Goal: Task Accomplishment & Management: Manage account settings

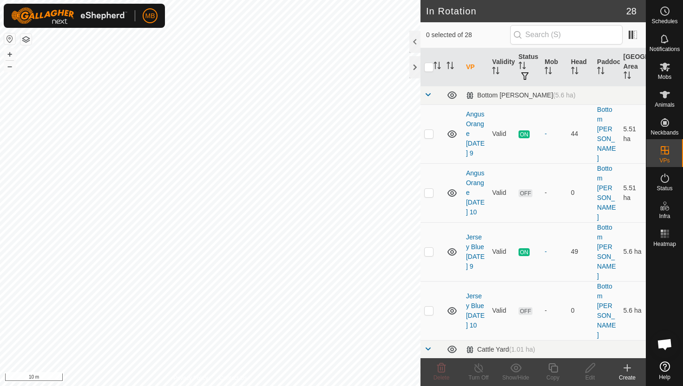
click at [12, 66] on button "–" at bounding box center [9, 66] width 11 height 11
click at [7, 67] on button "–" at bounding box center [9, 66] width 11 height 11
click at [669, 13] on icon at bounding box center [664, 11] width 11 height 11
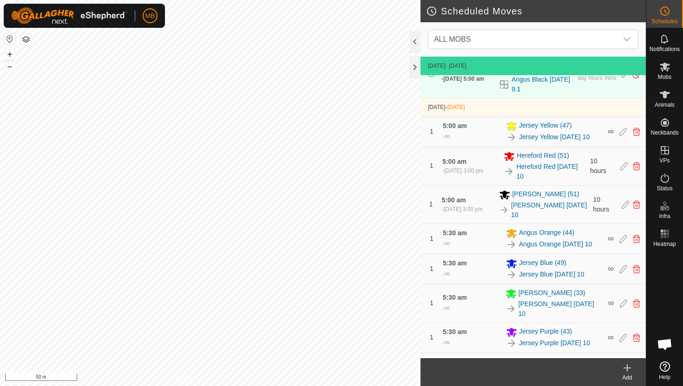
scroll to position [358, 0]
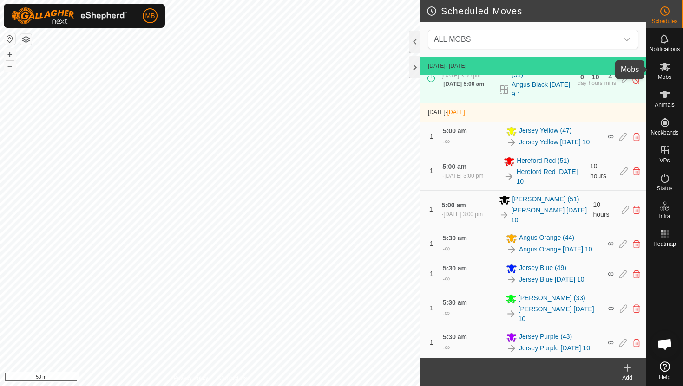
click at [663, 68] on icon at bounding box center [664, 67] width 10 height 9
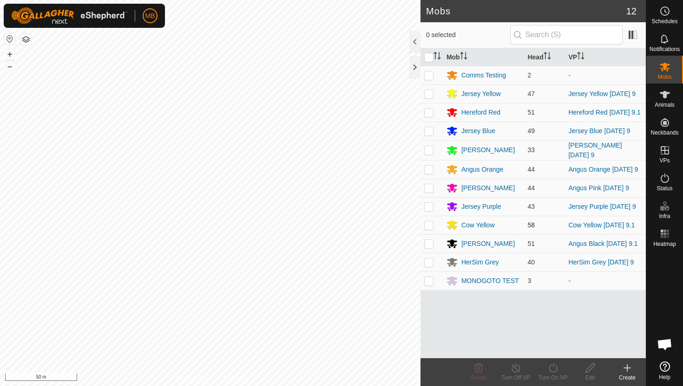
click at [429, 229] on p-checkbox at bounding box center [428, 225] width 9 height 7
checkbox input "true"
click at [552, 365] on icon at bounding box center [552, 368] width 8 height 9
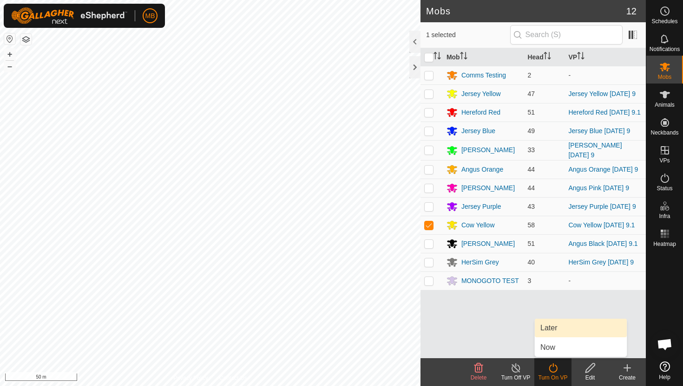
click at [559, 332] on link "Later" at bounding box center [581, 328] width 92 height 19
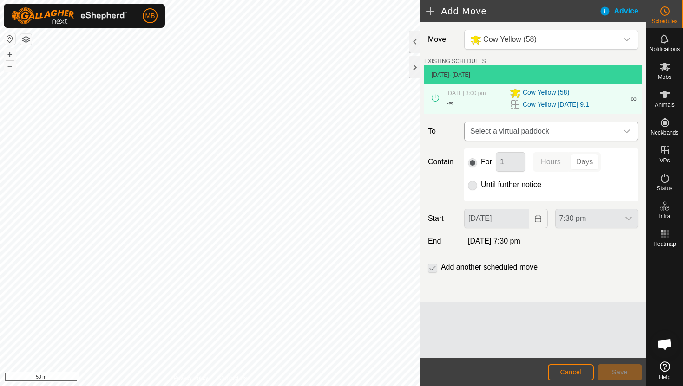
click at [625, 134] on icon "dropdown trigger" at bounding box center [626, 131] width 7 height 7
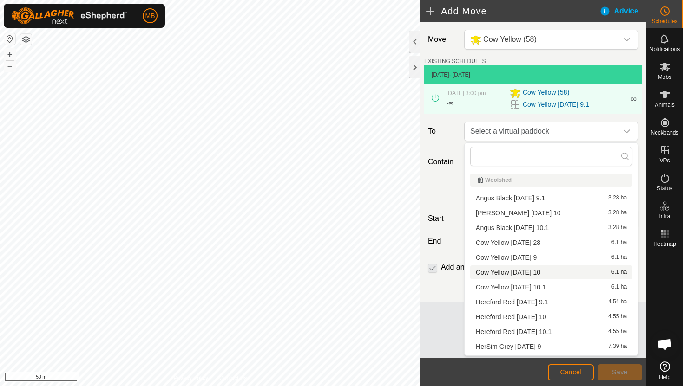
click at [550, 273] on li "Cow Yellow Wednesday 10 6.1 ha" at bounding box center [551, 273] width 162 height 14
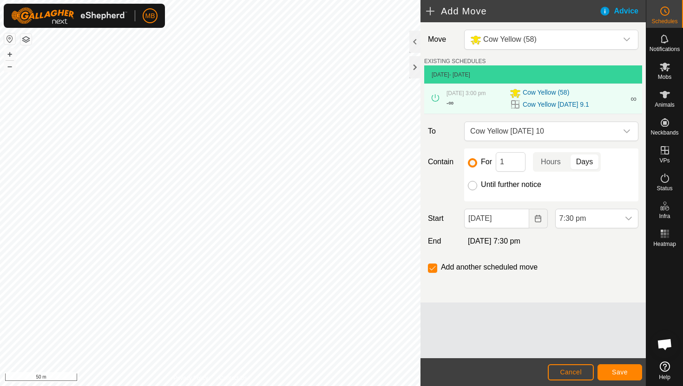
click at [472, 186] on input "Until further notice" at bounding box center [472, 185] width 9 height 9
radio input "true"
checkbox input "false"
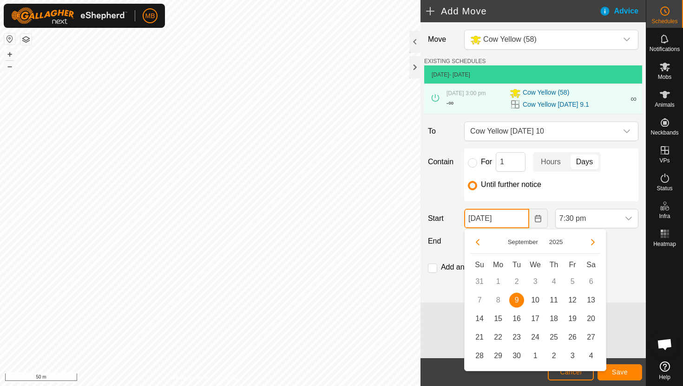
click at [523, 222] on input "09 Sep, 2025" at bounding box center [496, 219] width 65 height 20
click at [536, 297] on span "10" at bounding box center [535, 300] width 15 height 15
type input "10 Sep, 2025"
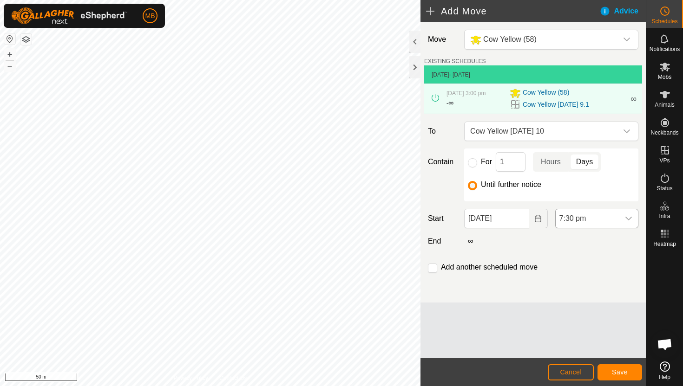
click at [601, 223] on span "7:30 pm" at bounding box center [587, 218] width 64 height 19
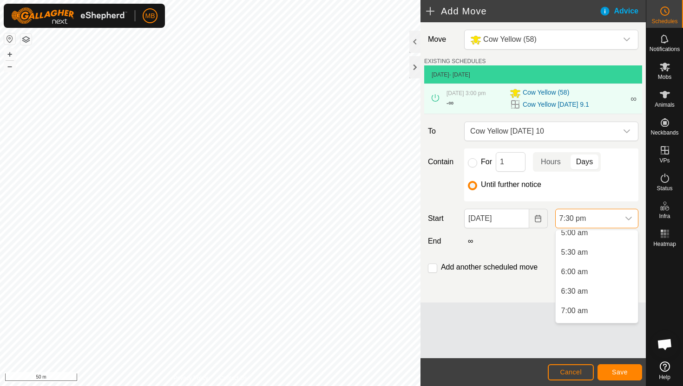
scroll to position [200, 0]
click at [591, 255] on li "5:30 am" at bounding box center [596, 254] width 82 height 19
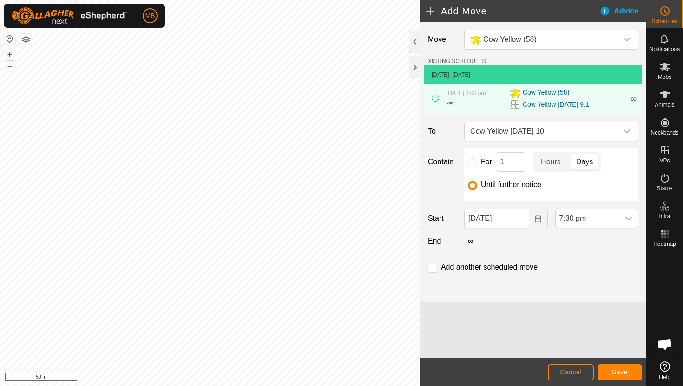
scroll to position [686, 0]
click at [432, 268] on input "checkbox" at bounding box center [432, 268] width 9 height 9
checkbox input "true"
click at [624, 372] on span "Save" at bounding box center [620, 372] width 16 height 7
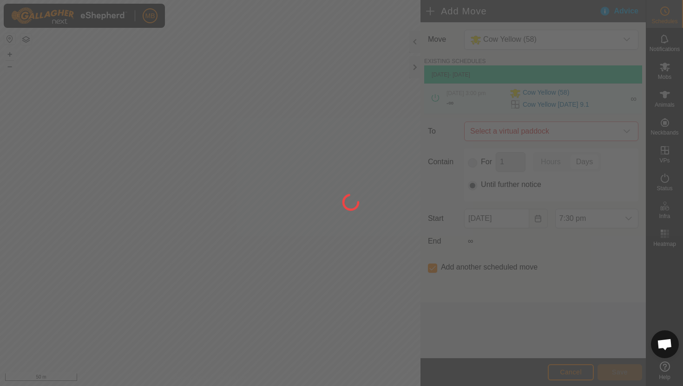
type input "10 Sep, 2025"
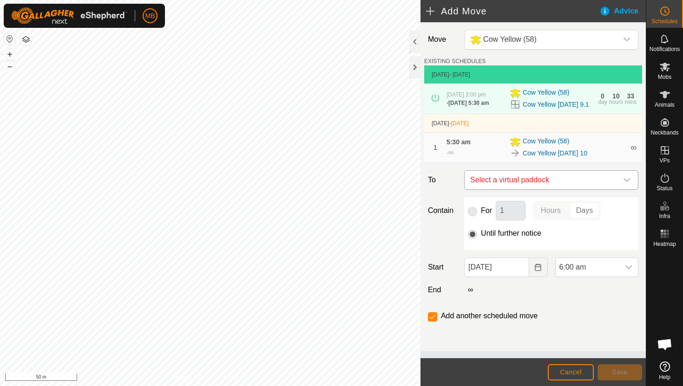
click at [624, 184] on icon "dropdown trigger" at bounding box center [626, 179] width 7 height 7
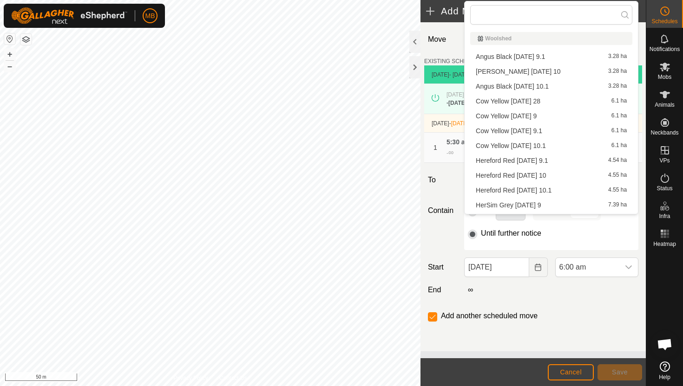
click at [571, 145] on li "Cow Yellow Wednesday 10.1 6.1 ha" at bounding box center [551, 146] width 162 height 14
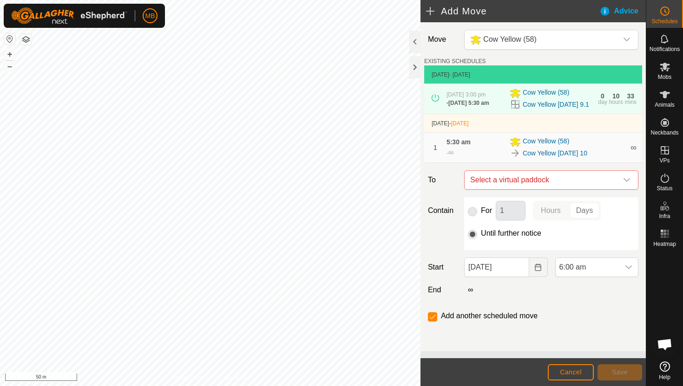
checkbox input "false"
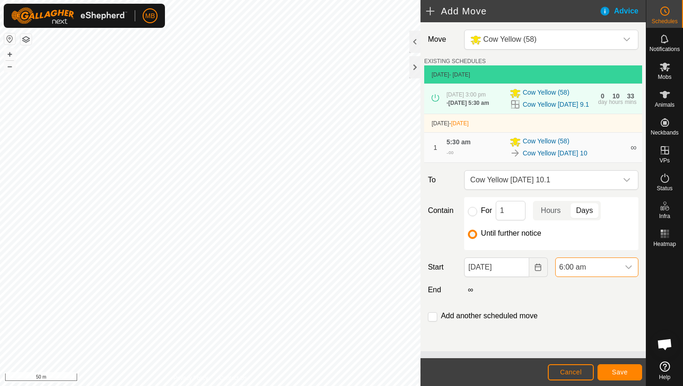
click at [595, 276] on span "6:00 am" at bounding box center [587, 267] width 64 height 19
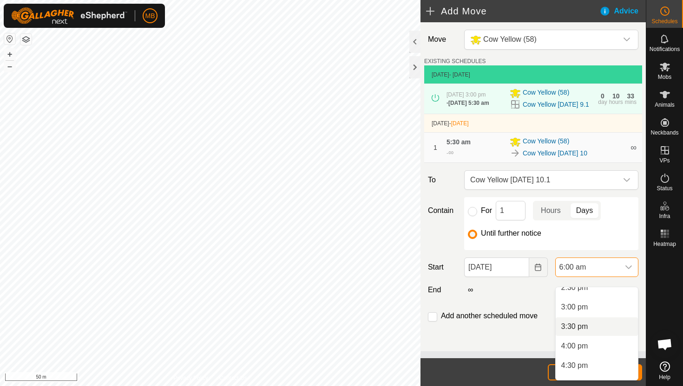
scroll to position [574, 0]
click at [604, 310] on li "3:00 pm" at bounding box center [596, 308] width 82 height 19
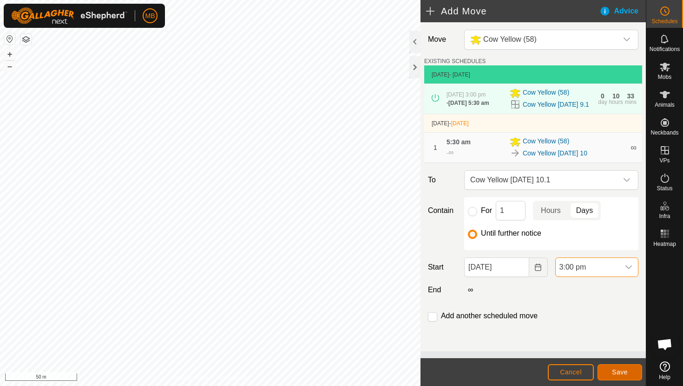
click at [623, 368] on button "Save" at bounding box center [619, 373] width 45 height 16
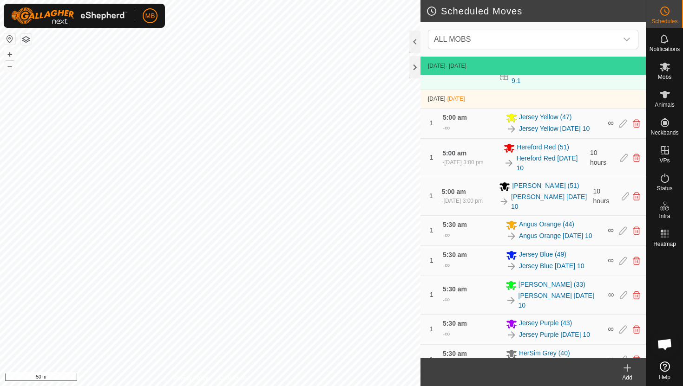
scroll to position [366, 0]
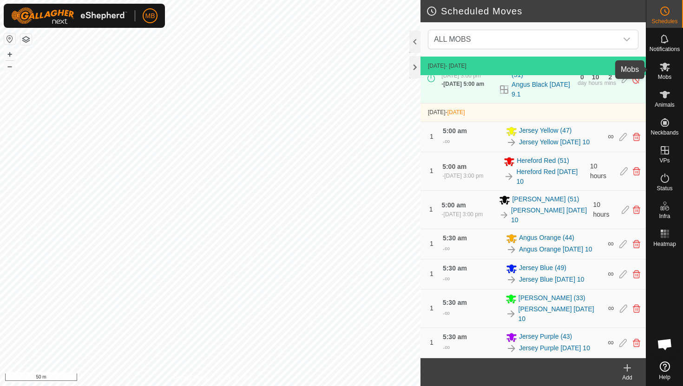
click at [665, 67] on icon at bounding box center [664, 67] width 10 height 9
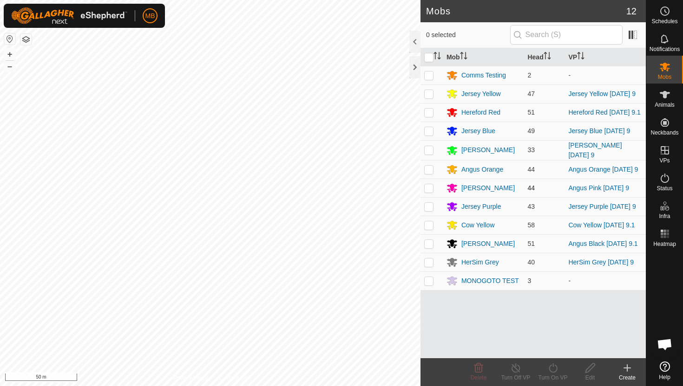
click at [426, 190] on p-checkbox at bounding box center [428, 187] width 9 height 7
checkbox input "true"
click at [552, 367] on icon at bounding box center [553, 368] width 12 height 11
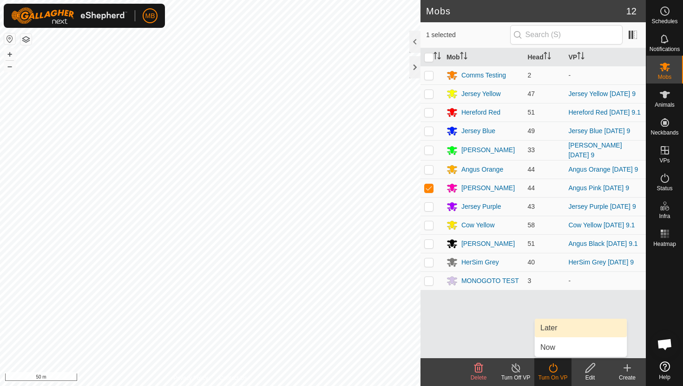
click at [553, 329] on link "Later" at bounding box center [581, 328] width 92 height 19
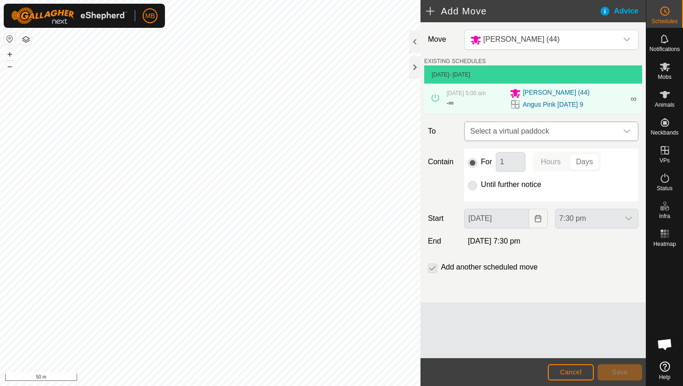
click at [629, 132] on icon "dropdown trigger" at bounding box center [626, 131] width 7 height 7
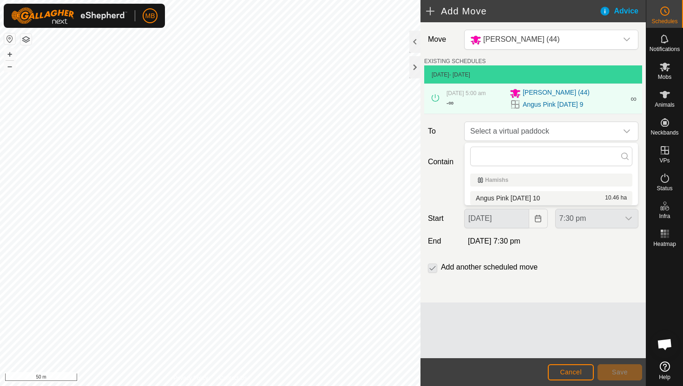
click at [550, 198] on li "Angus Pink Wednesday 10 10.46 ha" at bounding box center [551, 198] width 162 height 14
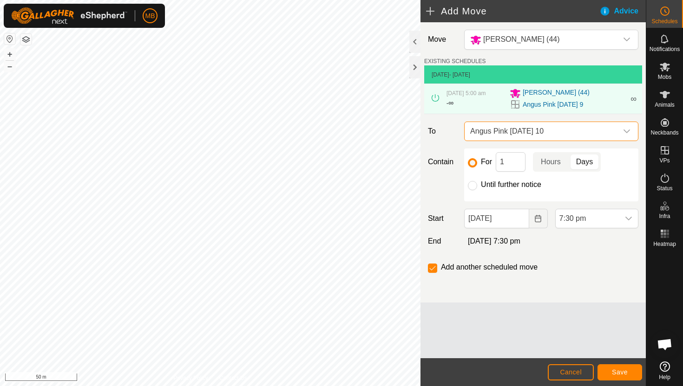
click at [488, 184] on label "Until further notice" at bounding box center [511, 184] width 60 height 7
click at [477, 184] on input "Until further notice" at bounding box center [472, 185] width 9 height 9
radio input "true"
checkbox input "false"
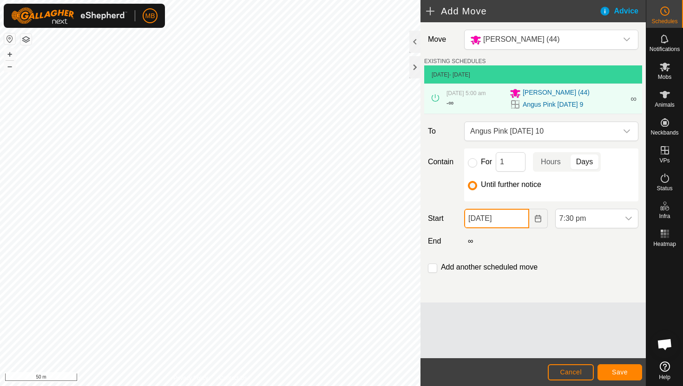
click at [521, 221] on input "09 Sep, 2025" at bounding box center [496, 219] width 65 height 20
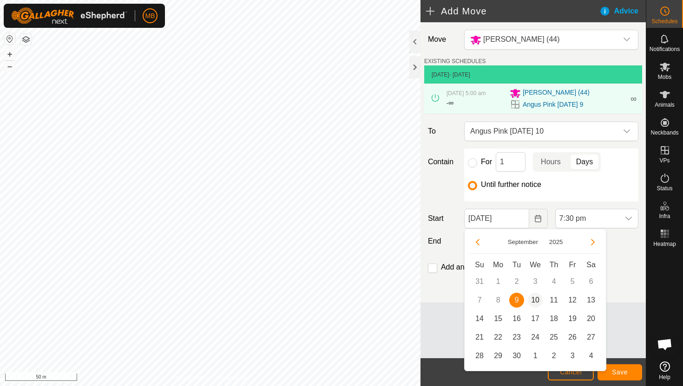
click at [534, 297] on span "10" at bounding box center [535, 300] width 15 height 15
type input "10 Sep, 2025"
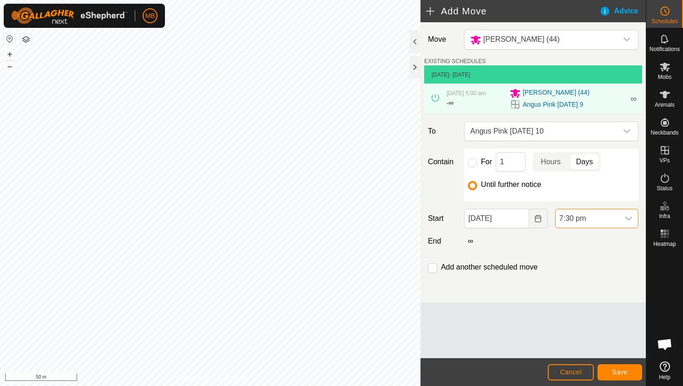
click at [597, 221] on span "7:30 pm" at bounding box center [587, 218] width 64 height 19
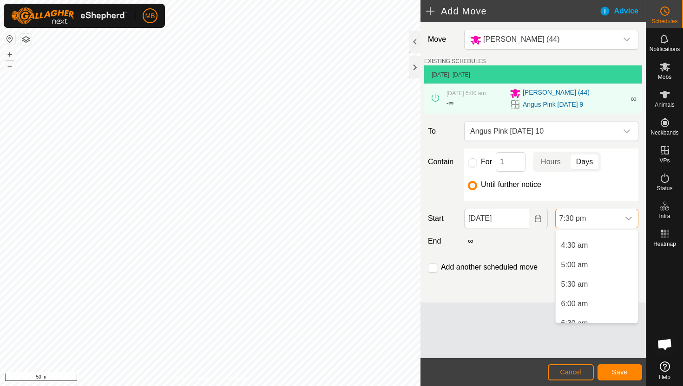
scroll to position [171, 0]
click at [597, 262] on li "5:00 am" at bounding box center [596, 263] width 82 height 19
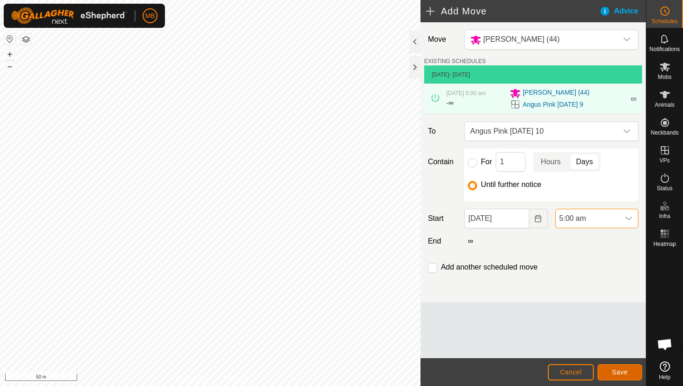
click at [615, 371] on span "Save" at bounding box center [620, 372] width 16 height 7
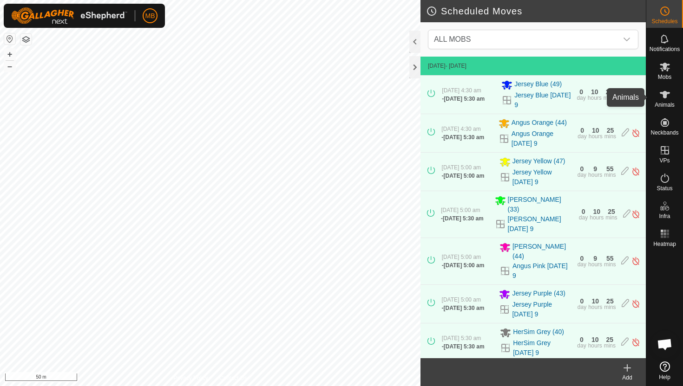
click at [666, 97] on icon at bounding box center [664, 94] width 11 height 11
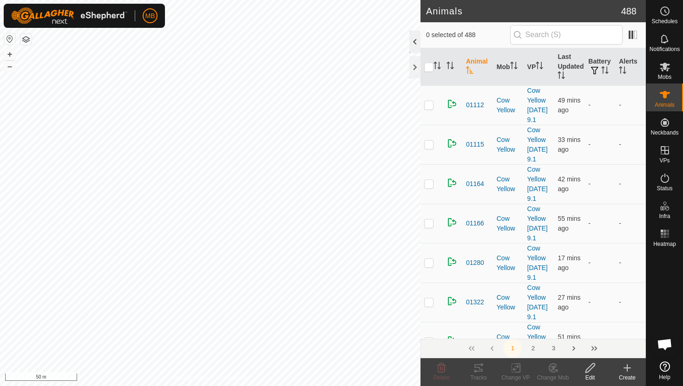
click at [413, 44] on div at bounding box center [414, 42] width 11 height 22
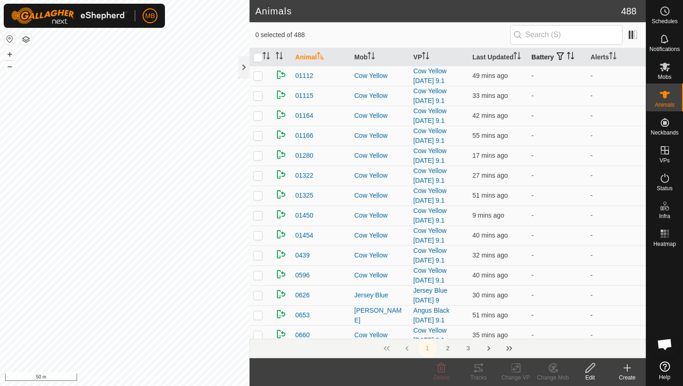
click at [571, 56] on icon "Activate to sort" at bounding box center [570, 55] width 7 height 7
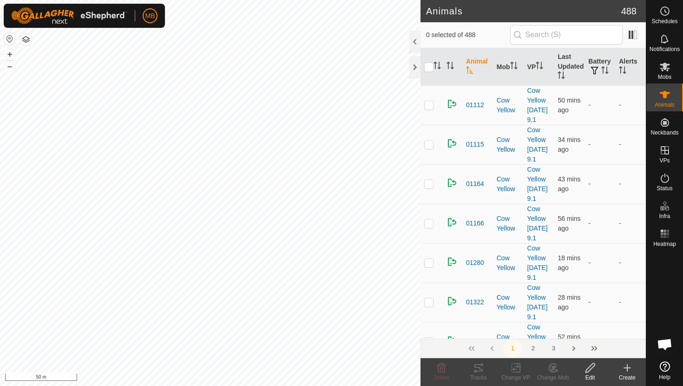
click at [414, 45] on div at bounding box center [414, 42] width 11 height 22
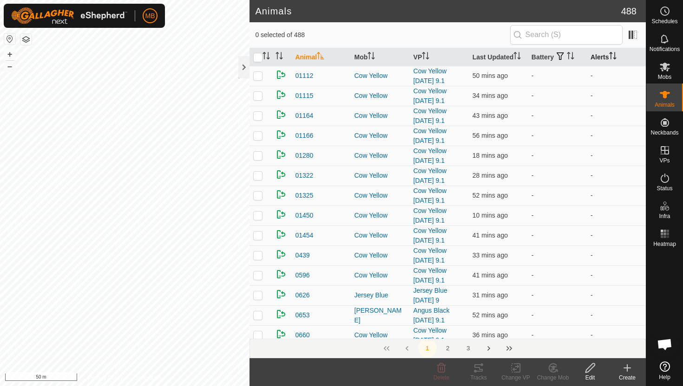
click at [613, 57] on icon "Activate to sort" at bounding box center [612, 55] width 7 height 7
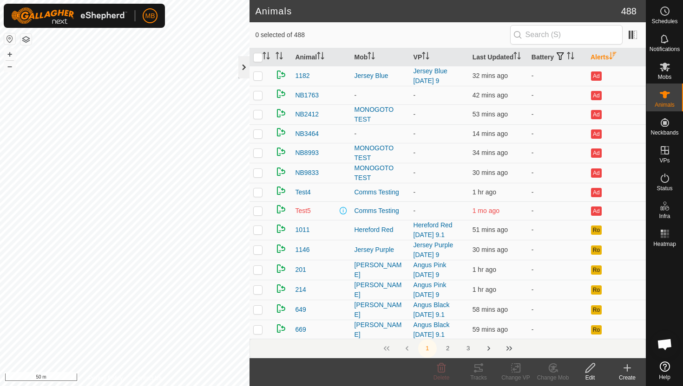
click at [243, 67] on div at bounding box center [243, 67] width 11 height 22
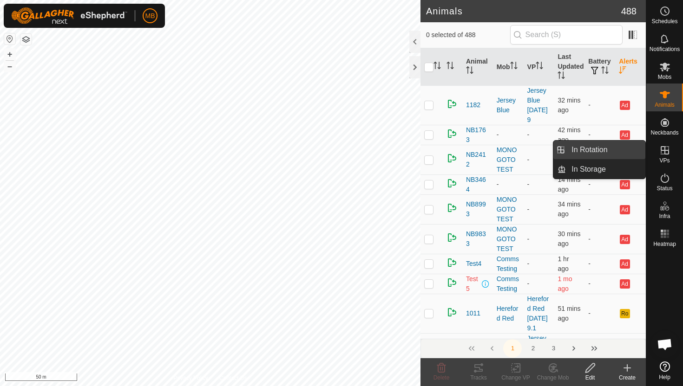
click at [603, 150] on link "In Rotation" at bounding box center [605, 150] width 79 height 19
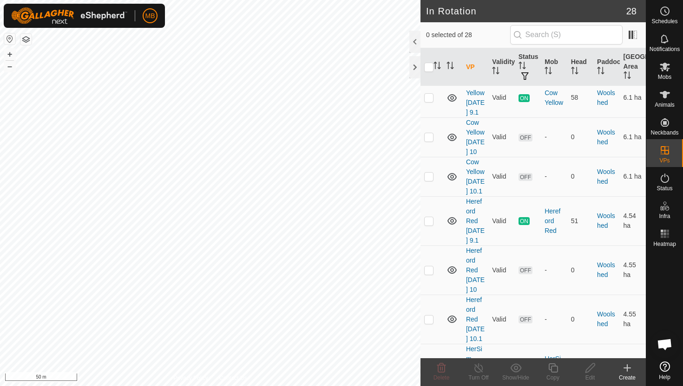
scroll to position [1039, 0]
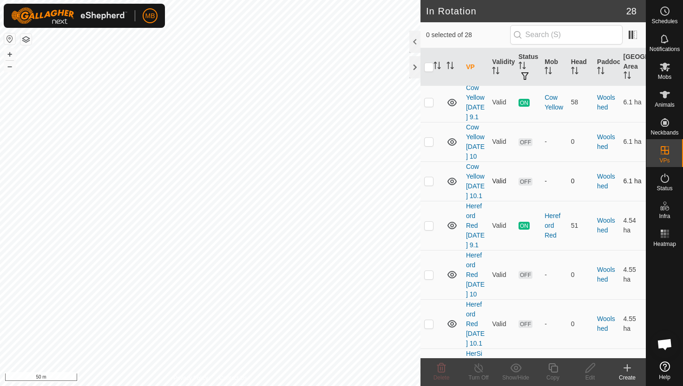
click at [426, 177] on p-checkbox at bounding box center [428, 180] width 9 height 7
checkbox input "true"
click at [554, 370] on icon at bounding box center [553, 368] width 12 height 11
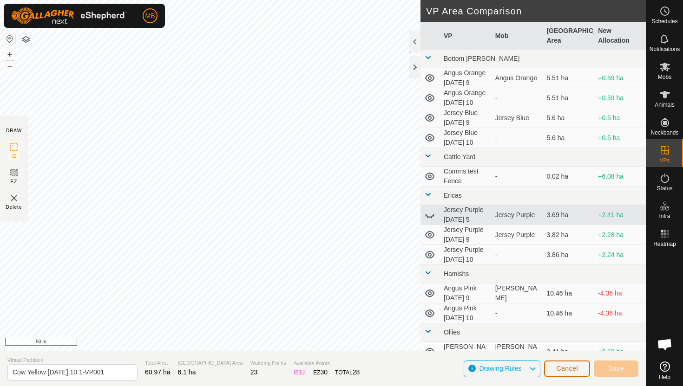
click at [554, 370] on button "Cancel" at bounding box center [567, 369] width 46 height 16
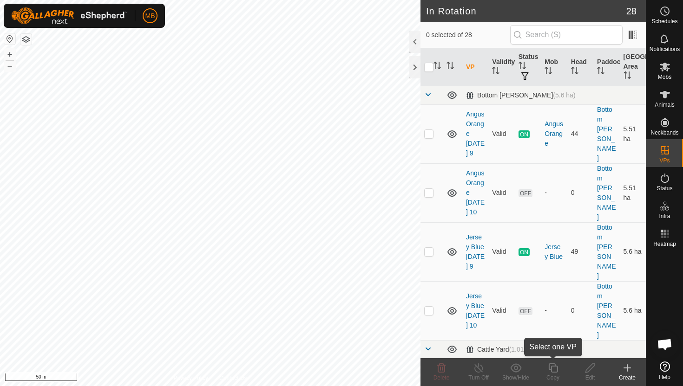
click at [554, 370] on icon at bounding box center [553, 368] width 12 height 11
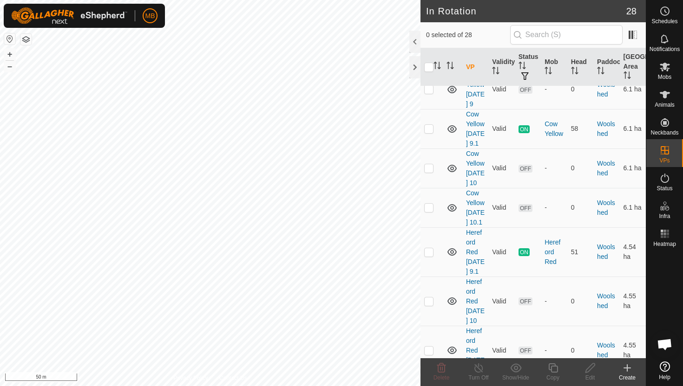
scroll to position [999, 0]
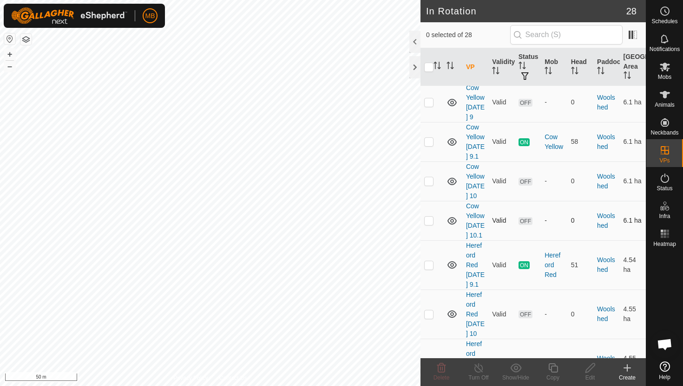
click at [430, 217] on p-checkbox at bounding box center [428, 220] width 9 height 7
checkbox input "true"
click at [553, 368] on icon at bounding box center [553, 368] width 12 height 11
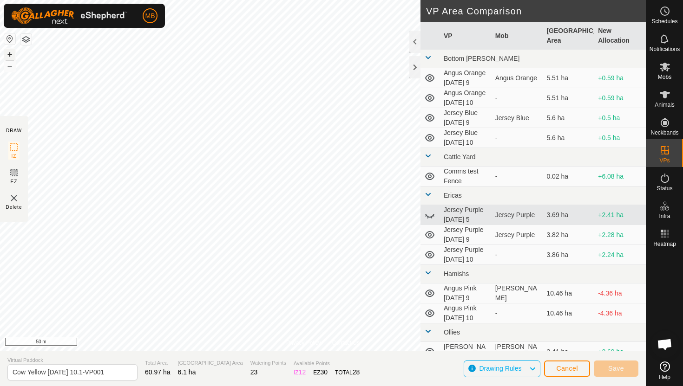
click at [8, 51] on button "+" at bounding box center [9, 54] width 11 height 11
click at [10, 55] on button "+" at bounding box center [9, 54] width 11 height 11
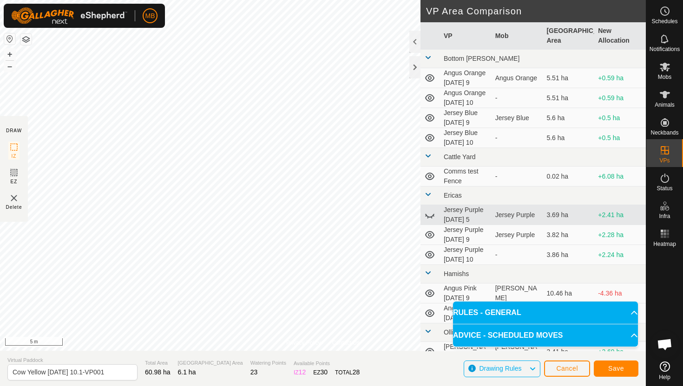
click at [388, 0] on html "MB Schedules Notifications Mobs Animals Neckbands VPs Status Infra Heatmap Help…" at bounding box center [341, 193] width 683 height 386
click at [382, 0] on html "MB Schedules Notifications Mobs Animals Neckbands VPs Status Infra Heatmap Help…" at bounding box center [341, 193] width 683 height 386
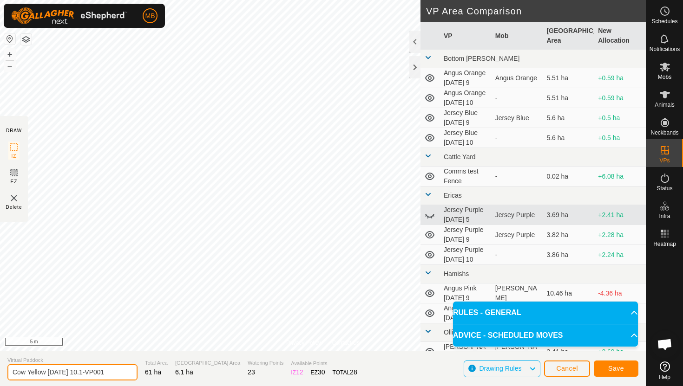
click at [117, 372] on input "Cow Yellow Wednesday 10.1-VP001" at bounding box center [72, 373] width 130 height 16
type input "Cow Yellow Thursday 11"
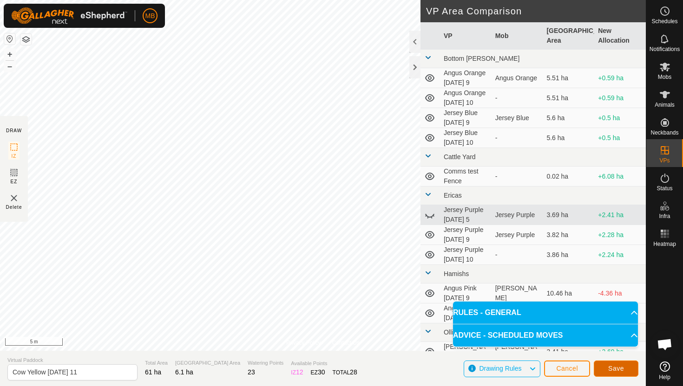
click at [603, 369] on button "Save" at bounding box center [616, 369] width 45 height 16
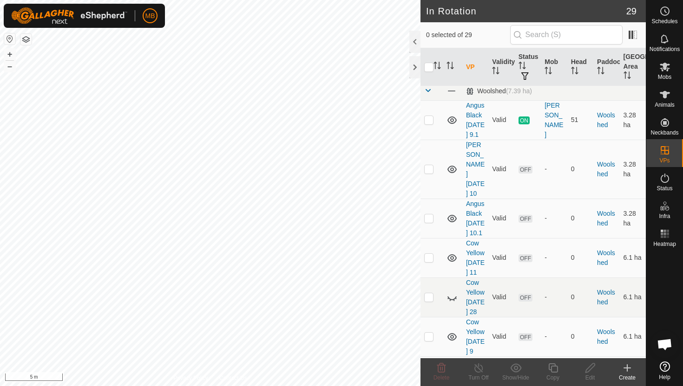
scroll to position [803, 0]
click at [428, 255] on p-checkbox at bounding box center [428, 258] width 9 height 7
checkbox input "true"
click at [554, 369] on icon at bounding box center [553, 368] width 12 height 11
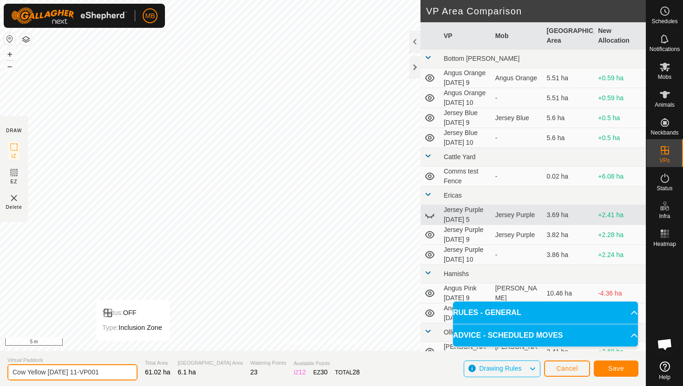
click at [111, 373] on input "Cow Yellow Thursday 11-VP001" at bounding box center [72, 373] width 130 height 16
type input "Cow Yellow Thursday 11.1"
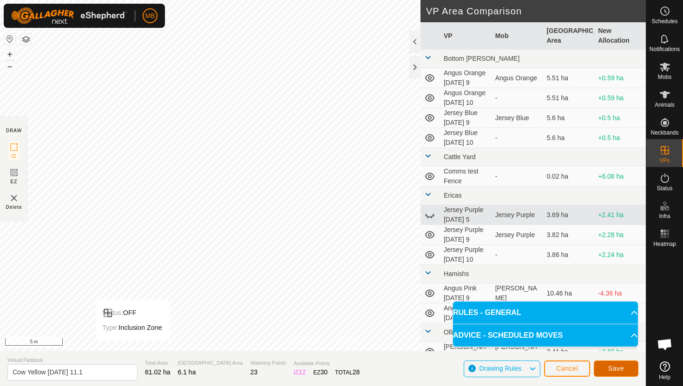
click at [605, 369] on button "Save" at bounding box center [616, 369] width 45 height 16
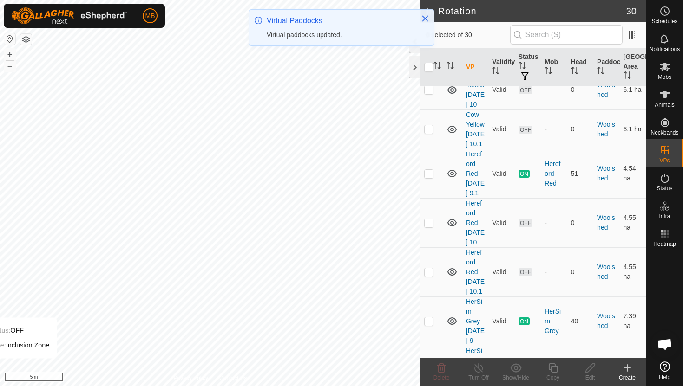
scroll to position [1175, 0]
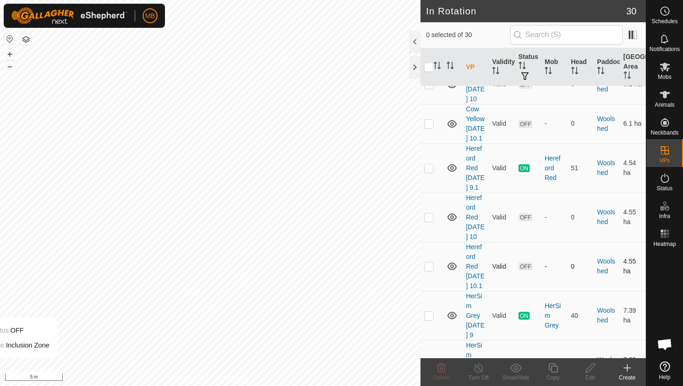
click at [428, 270] on p-checkbox at bounding box center [428, 266] width 9 height 7
checkbox input "true"
click at [554, 369] on icon at bounding box center [553, 368] width 12 height 11
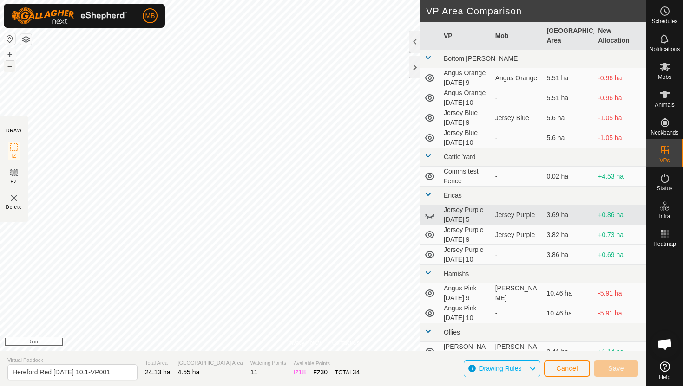
click at [11, 66] on button "–" at bounding box center [9, 66] width 11 height 11
click at [7, 51] on button "+" at bounding box center [9, 54] width 11 height 11
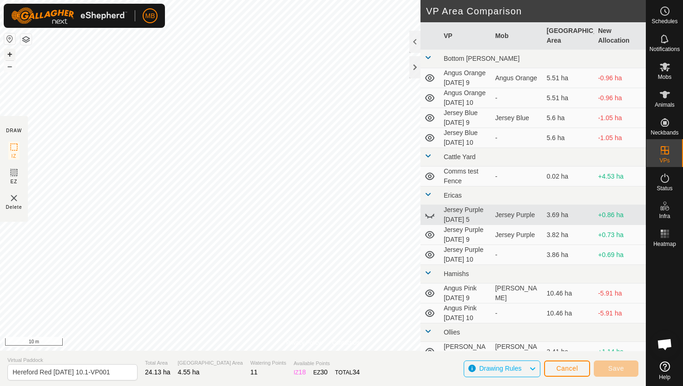
click at [130, 26] on div "MB Schedules Notifications Mobs Animals Neckbands VPs Status Infra Heatmap Help…" at bounding box center [341, 193] width 683 height 386
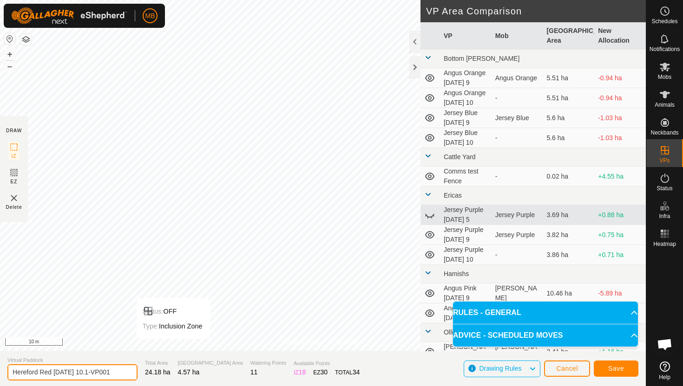
click at [117, 373] on input "Hereford Red Wednesday 10.1-VP001" at bounding box center [72, 373] width 130 height 16
type input "Hereford Red Thursday 11"
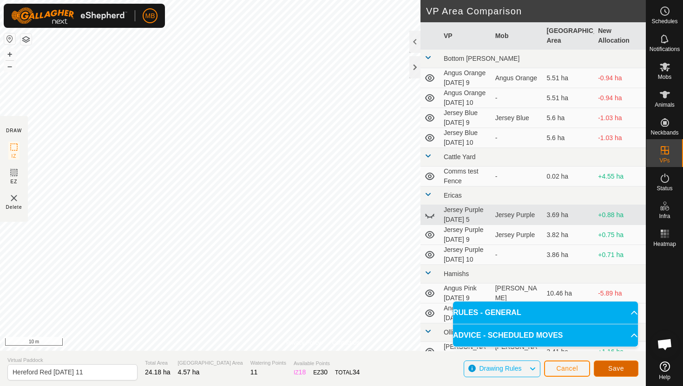
click at [620, 371] on span "Save" at bounding box center [616, 368] width 16 height 7
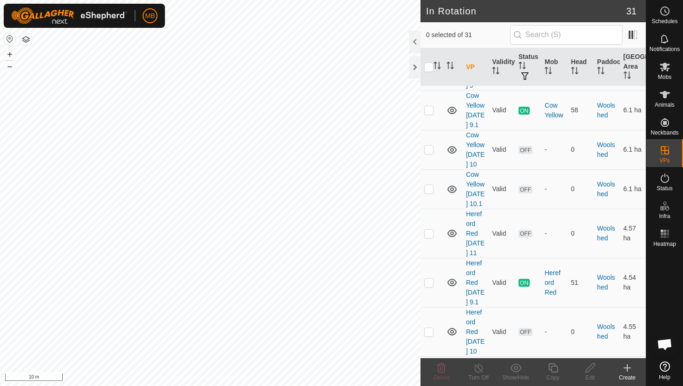
scroll to position [1115, 0]
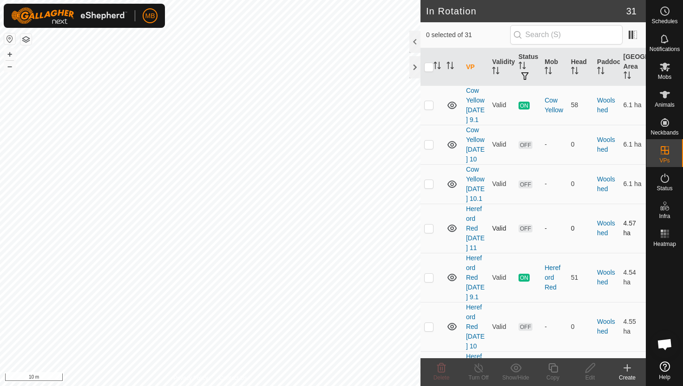
click at [429, 232] on p-checkbox at bounding box center [428, 228] width 9 height 7
checkbox input "true"
click at [552, 367] on icon at bounding box center [553, 368] width 12 height 11
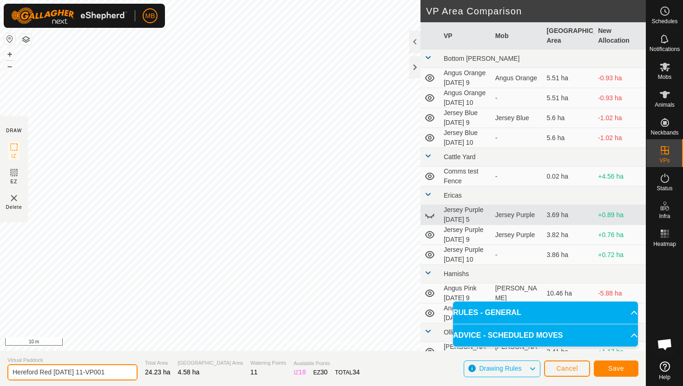
click at [114, 372] on input "Hereford Red Thursday 11-VP001" at bounding box center [72, 373] width 130 height 16
type input "Hereford Red Thursday 11.1"
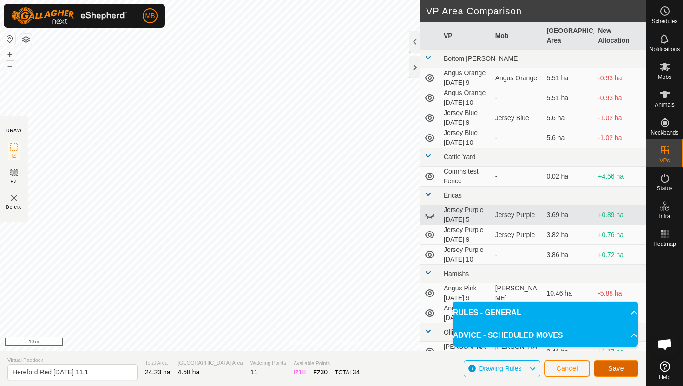
click at [615, 368] on span "Save" at bounding box center [616, 368] width 16 height 7
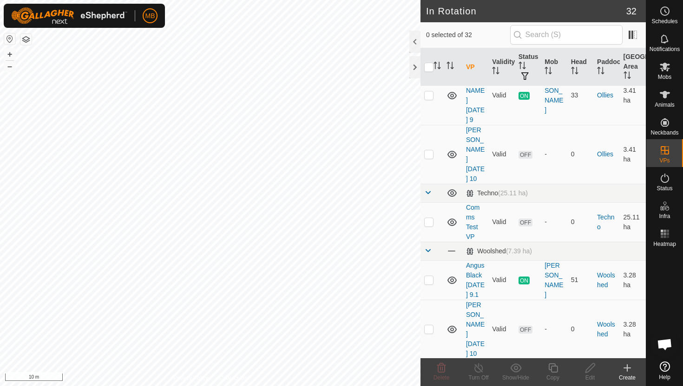
scroll to position [667, 0]
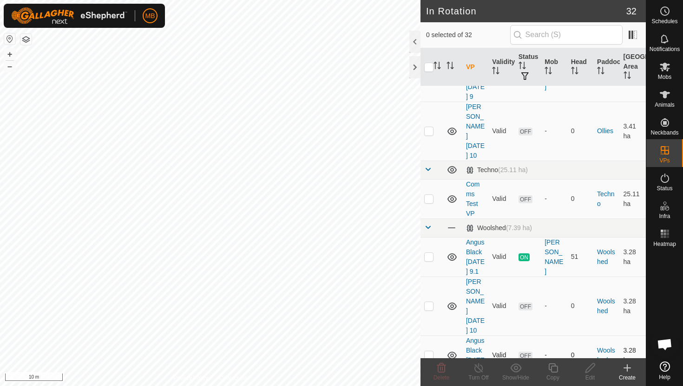
click at [430, 352] on p-checkbox at bounding box center [428, 355] width 9 height 7
checkbox input "true"
click at [555, 367] on icon at bounding box center [553, 368] width 12 height 11
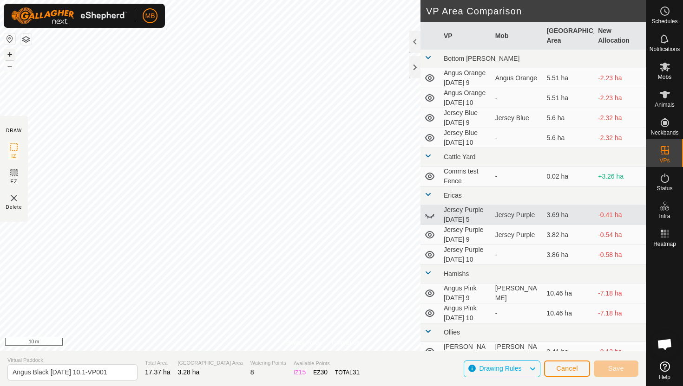
click at [10, 55] on button "+" at bounding box center [9, 54] width 11 height 11
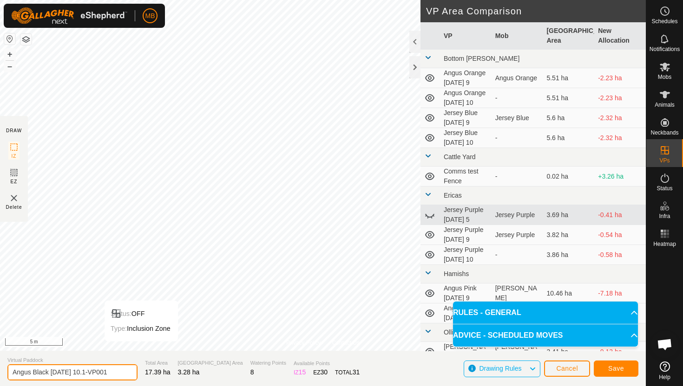
click at [117, 372] on input "Angus Black Wednesday 10.1-VP001" at bounding box center [72, 373] width 130 height 16
type input "Angus Black Thursday 11"
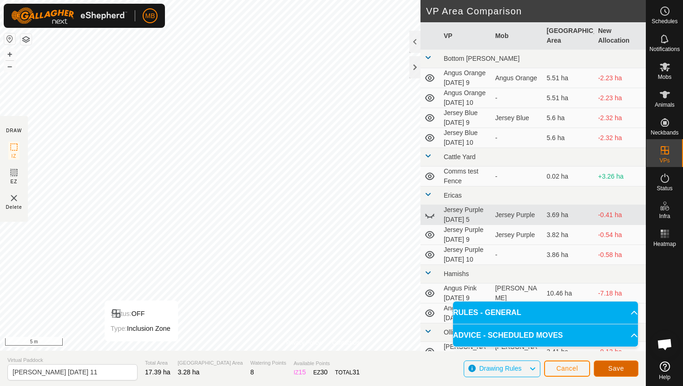
click at [610, 366] on span "Save" at bounding box center [616, 368] width 16 height 7
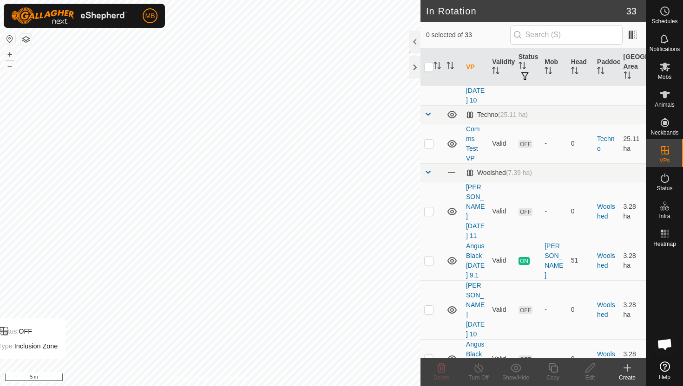
scroll to position [731, 0]
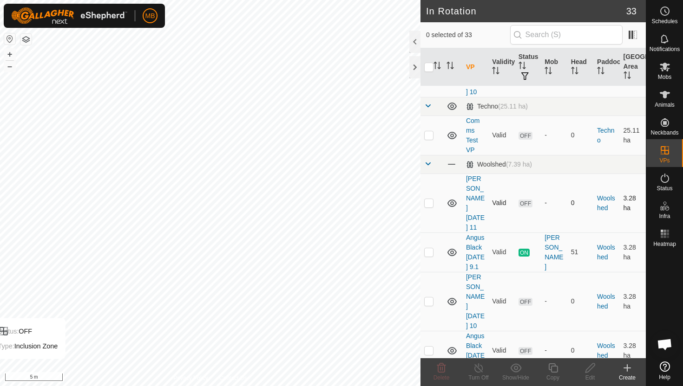
click at [430, 199] on p-checkbox at bounding box center [428, 202] width 9 height 7
checkbox input "true"
click at [556, 366] on icon at bounding box center [552, 368] width 9 height 9
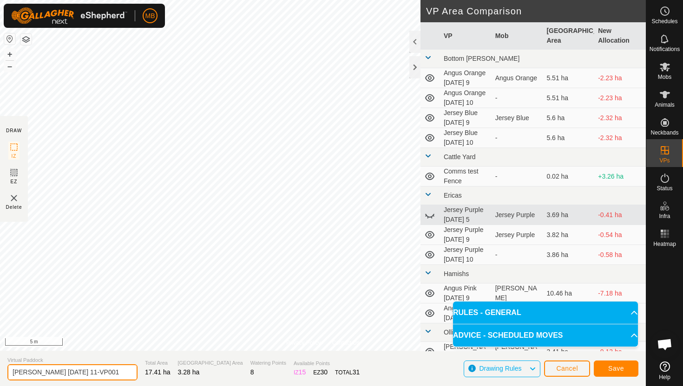
click at [114, 374] on input "Angus Black Thursday 11-VP001" at bounding box center [72, 373] width 130 height 16
type input "Angus Black [DATE] 11.1"
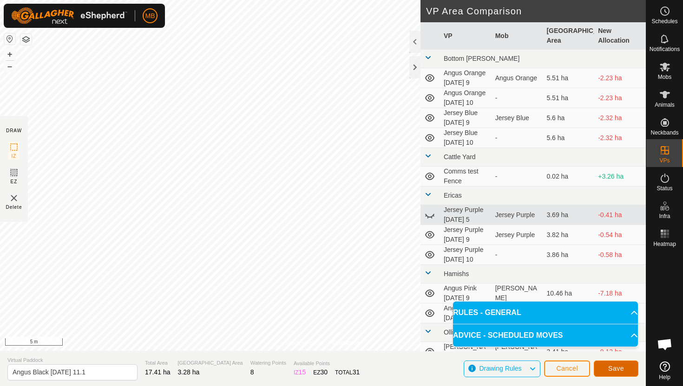
click at [622, 365] on span "Save" at bounding box center [616, 368] width 16 height 7
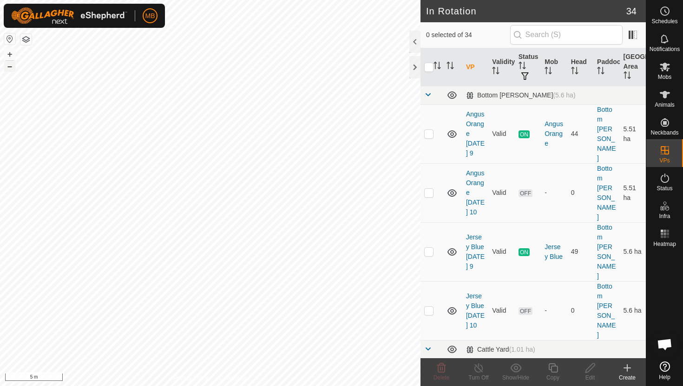
click at [7, 68] on button "–" at bounding box center [9, 66] width 11 height 11
click at [9, 67] on button "–" at bounding box center [9, 66] width 11 height 11
click at [10, 54] on button "+" at bounding box center [9, 54] width 11 height 11
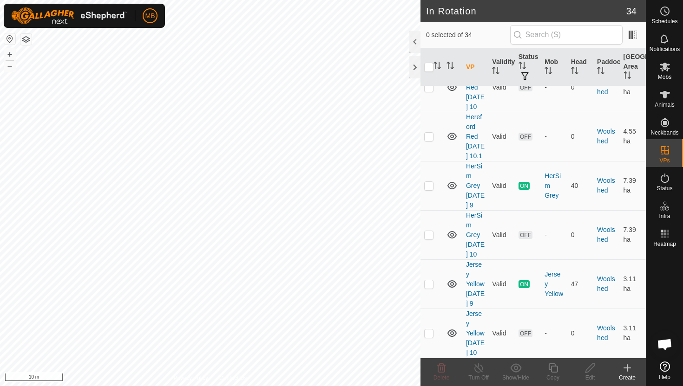
scroll to position [1560, 0]
click at [429, 330] on p-checkbox at bounding box center [428, 333] width 9 height 7
checkbox input "true"
click at [553, 366] on icon at bounding box center [552, 368] width 9 height 9
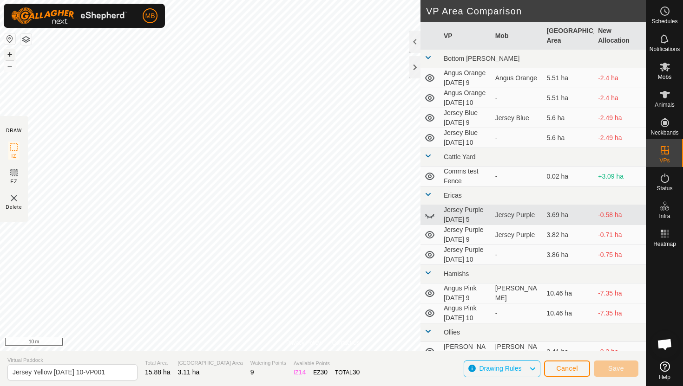
click at [10, 54] on button "+" at bounding box center [9, 54] width 11 height 11
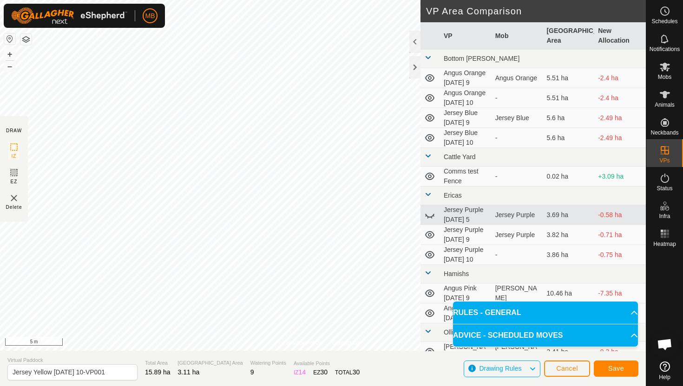
click at [428, 338] on div "Privacy Policy Contact Us Status: OFF Type: Inclusion Zone + – ⇧ i 5 m DRAW IZ …" at bounding box center [323, 193] width 646 height 386
click at [117, 374] on input "Jersey Yellow Wednesday 10-VP001" at bounding box center [72, 373] width 130 height 16
type input "Jersey Yellow [DATE] 11"
click at [7, 67] on button "–" at bounding box center [9, 66] width 11 height 11
click at [7, 68] on button "–" at bounding box center [9, 66] width 11 height 11
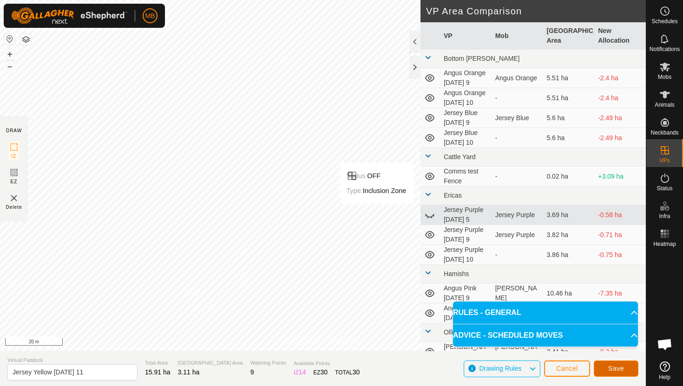
click at [625, 369] on button "Save" at bounding box center [616, 369] width 45 height 16
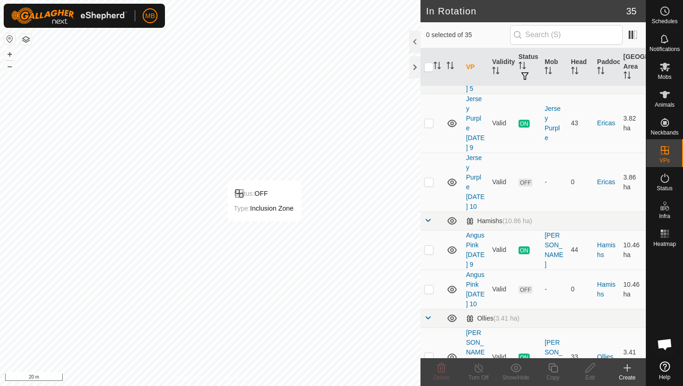
scroll to position [386, 0]
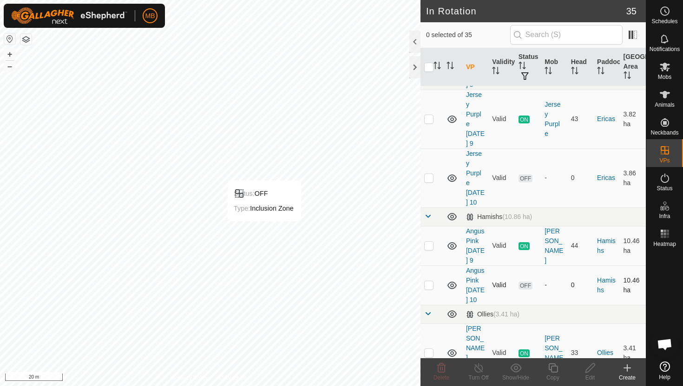
click at [429, 281] on p-checkbox at bounding box center [428, 284] width 9 height 7
checkbox input "true"
click at [552, 367] on icon at bounding box center [553, 368] width 12 height 11
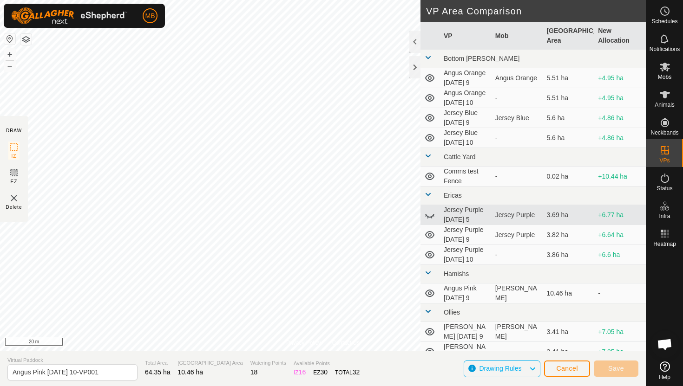
click at [180, 352] on div "Privacy Policy Contact Us Status: OFF Type: Inclusion Zone + – ⇧ i 20 m DRAW IZ…" at bounding box center [323, 193] width 646 height 386
click at [12, 67] on button "–" at bounding box center [9, 66] width 11 height 11
click at [11, 54] on button "+" at bounding box center [9, 54] width 11 height 11
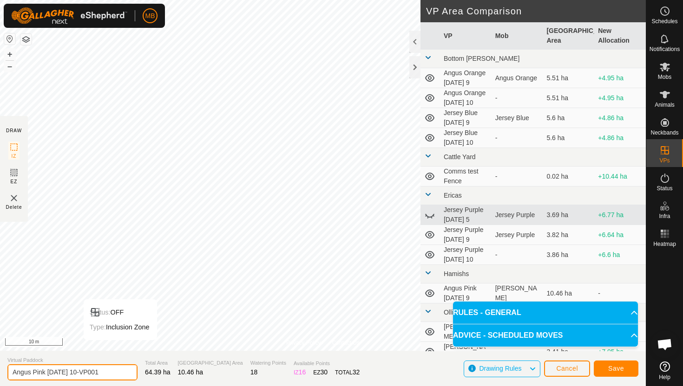
click at [114, 371] on input "Angus Pink Wednesday 10-VP001" at bounding box center [72, 373] width 130 height 16
type input "Angus Pink [DATE] 11"
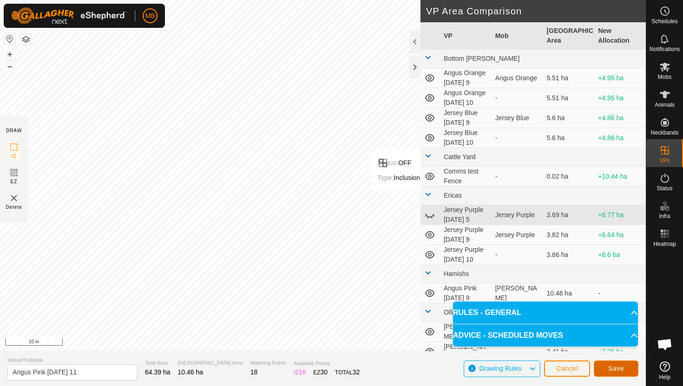
click at [616, 369] on span "Save" at bounding box center [616, 368] width 16 height 7
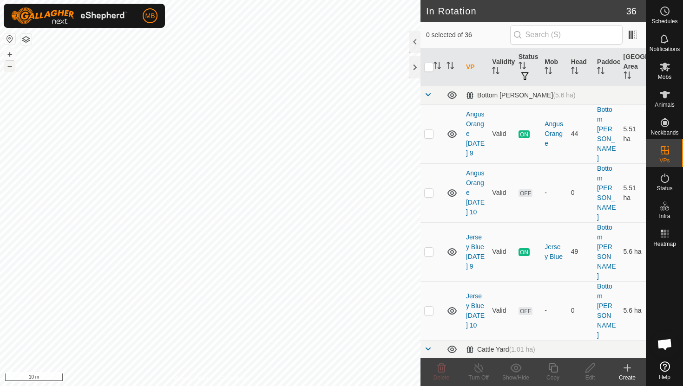
click at [12, 70] on button "–" at bounding box center [9, 66] width 11 height 11
click at [12, 69] on button "–" at bounding box center [9, 66] width 11 height 11
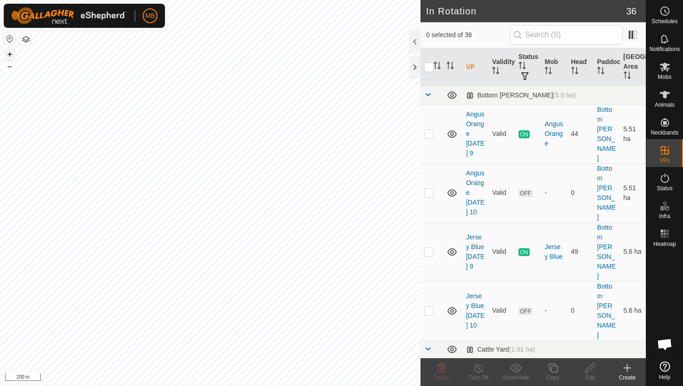
click at [12, 57] on button "+" at bounding box center [9, 54] width 11 height 11
click at [430, 189] on p-checkbox at bounding box center [428, 192] width 9 height 7
checkbox input "true"
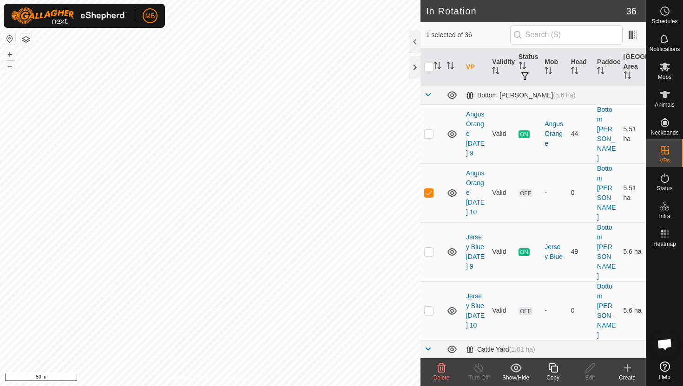
click at [554, 368] on icon at bounding box center [553, 368] width 12 height 11
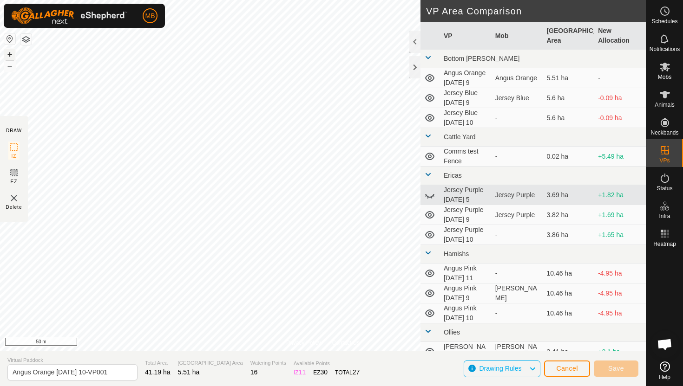
click at [12, 54] on button "+" at bounding box center [9, 54] width 11 height 11
click at [11, 53] on button "+" at bounding box center [9, 54] width 11 height 11
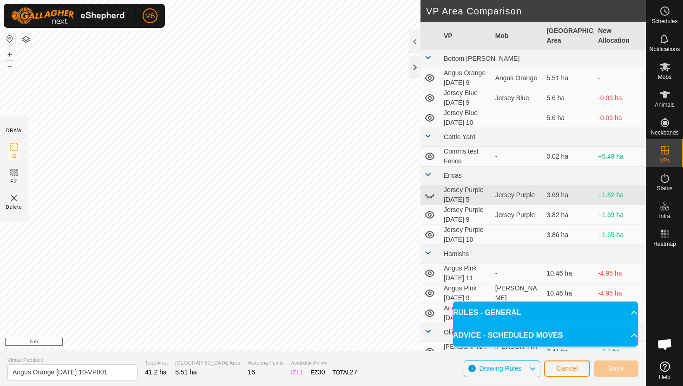
click at [286, 0] on html "MB Schedules Notifications Mobs Animals Neckbands VPs Status Infra Heatmap Help…" at bounding box center [341, 193] width 683 height 386
click at [264, 0] on html "MB Schedules Notifications Mobs Animals Neckbands VPs Status Infra Heatmap Help…" at bounding box center [341, 193] width 683 height 386
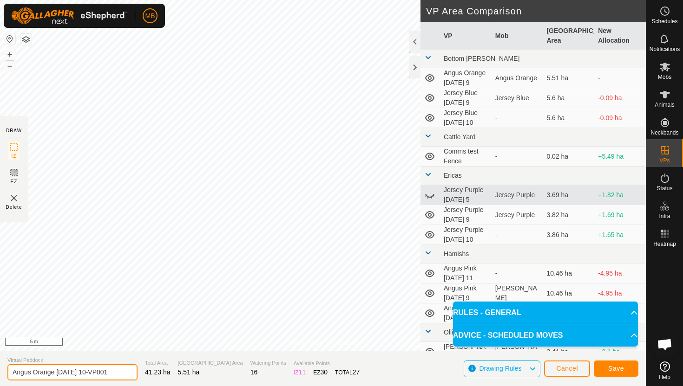
click at [116, 374] on input "Angus Orange Wednesday 10-VP001" at bounding box center [72, 373] width 130 height 16
type input "Angus Orange [DATE] 11"
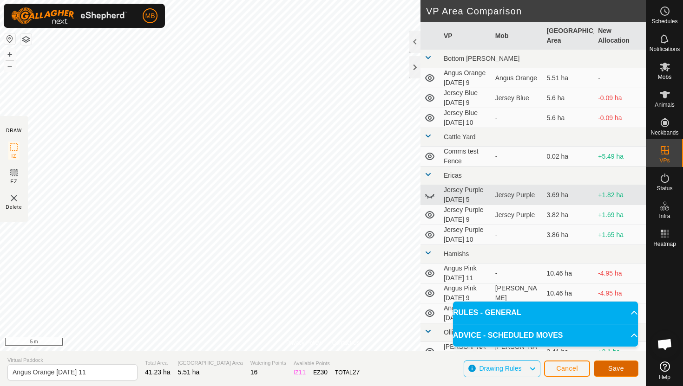
click at [611, 368] on span "Save" at bounding box center [616, 368] width 16 height 7
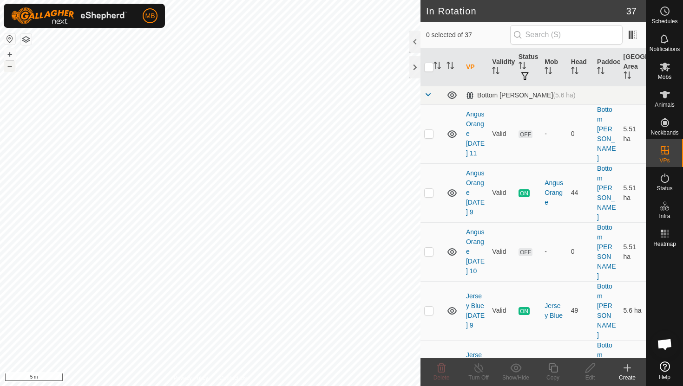
click at [9, 67] on button "–" at bounding box center [9, 66] width 11 height 11
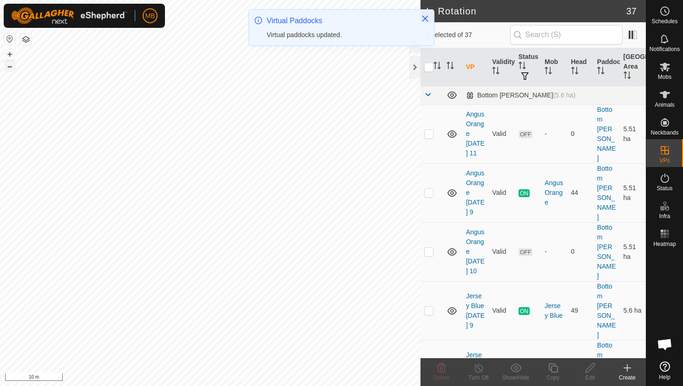
click at [9, 67] on button "–" at bounding box center [9, 66] width 11 height 11
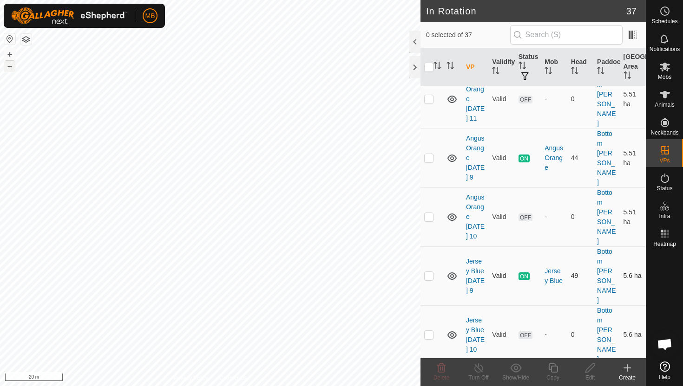
scroll to position [38, 0]
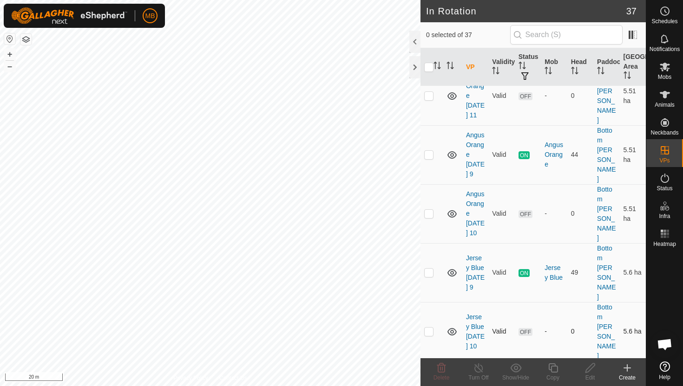
click at [429, 328] on p-checkbox at bounding box center [428, 331] width 9 height 7
checkbox input "true"
click at [554, 370] on icon at bounding box center [553, 368] width 12 height 11
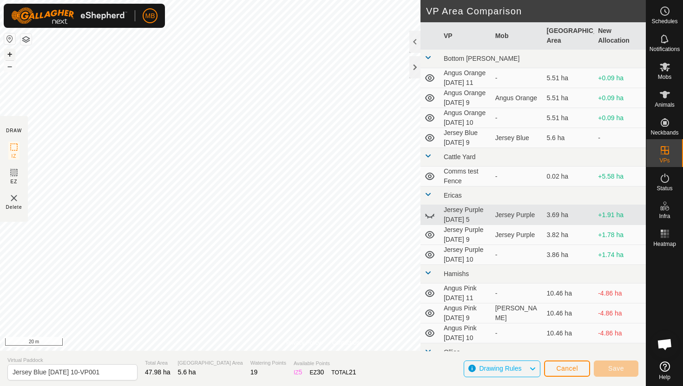
click at [11, 50] on button "+" at bounding box center [9, 54] width 11 height 11
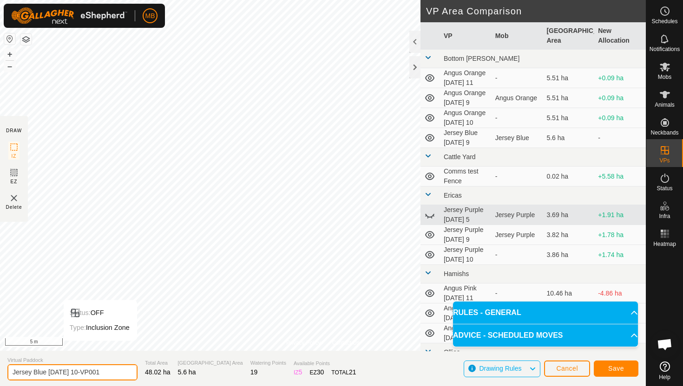
click at [114, 371] on input "Jersey Blue Wednesday 10-VP001" at bounding box center [72, 373] width 130 height 16
type input "Jersey Blue [DATE] 11"
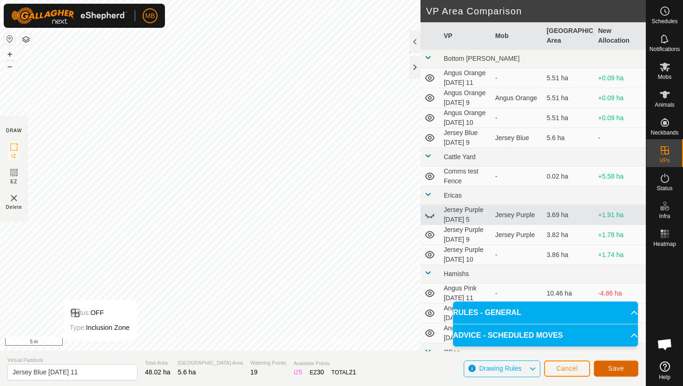
click at [610, 367] on span "Save" at bounding box center [616, 368] width 16 height 7
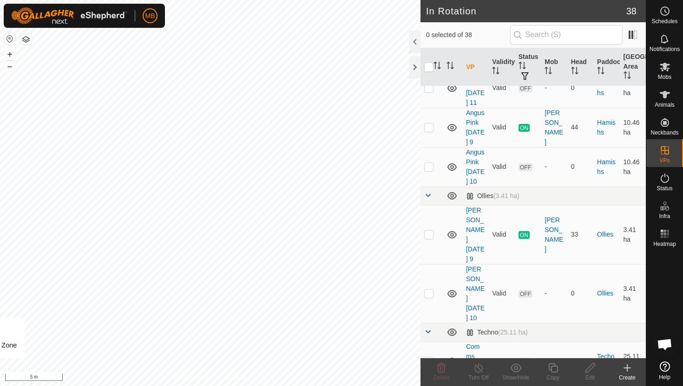
scroll to position [670, 0]
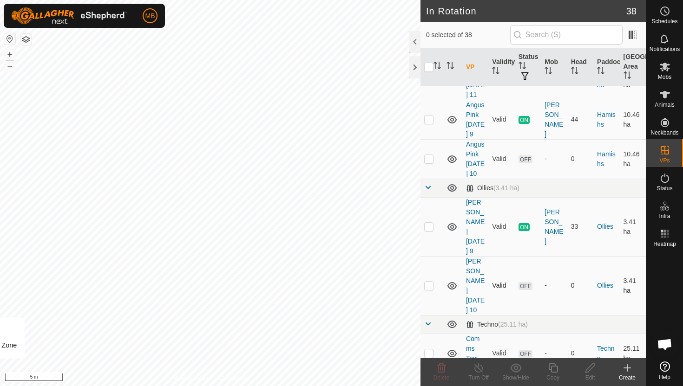
click at [431, 282] on p-checkbox at bounding box center [428, 285] width 9 height 7
checkbox input "true"
click at [554, 368] on icon at bounding box center [553, 368] width 12 height 11
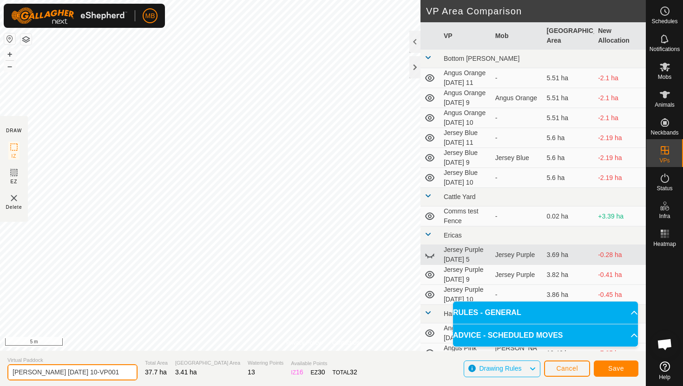
click at [117, 372] on input "Angus Green Wednesday 10-VP001" at bounding box center [72, 373] width 130 height 16
type input "[PERSON_NAME] [DATE] 11"
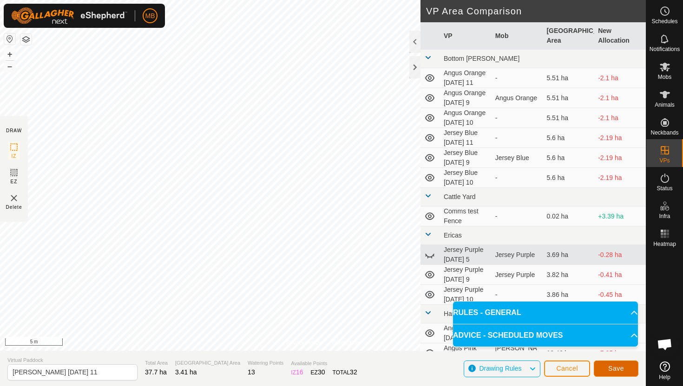
click at [620, 367] on span "Save" at bounding box center [616, 368] width 16 height 7
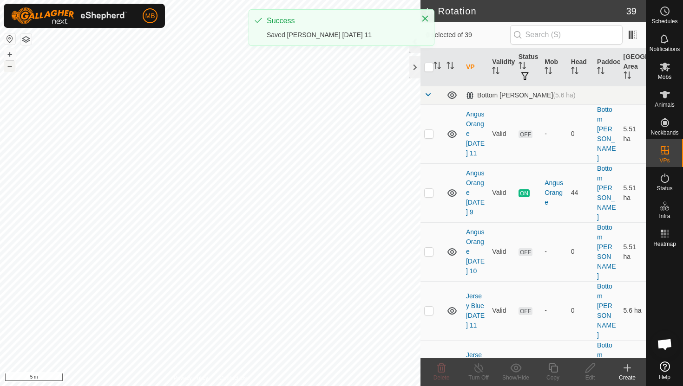
click at [9, 69] on button "–" at bounding box center [9, 66] width 11 height 11
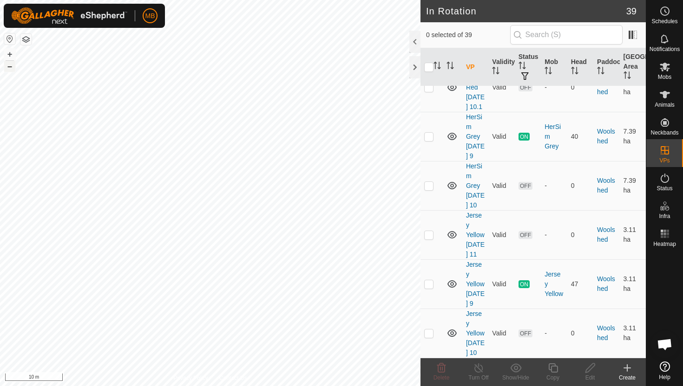
scroll to position [1775, 0]
click at [429, 189] on p-checkbox at bounding box center [428, 185] width 9 height 7
checkbox input "true"
click at [554, 369] on icon at bounding box center [553, 368] width 12 height 11
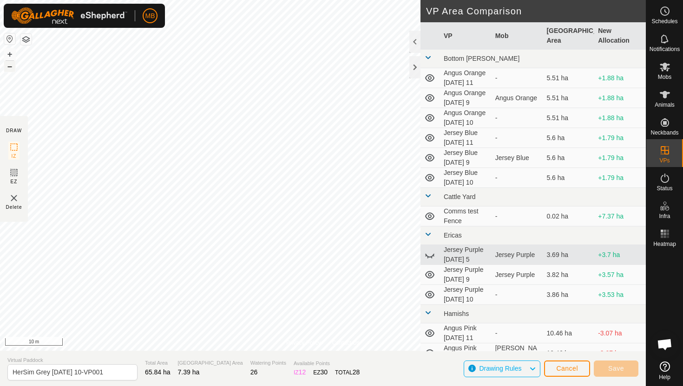
click at [10, 68] on button "–" at bounding box center [9, 66] width 11 height 11
click at [10, 70] on button "–" at bounding box center [9, 66] width 11 height 11
click at [12, 54] on button "+" at bounding box center [9, 54] width 11 height 11
click at [140, 14] on div "MB Schedules Notifications Mobs Animals Neckbands VPs Status Infra Heatmap Help…" at bounding box center [341, 193] width 683 height 386
click at [9, 53] on button "+" at bounding box center [9, 54] width 11 height 11
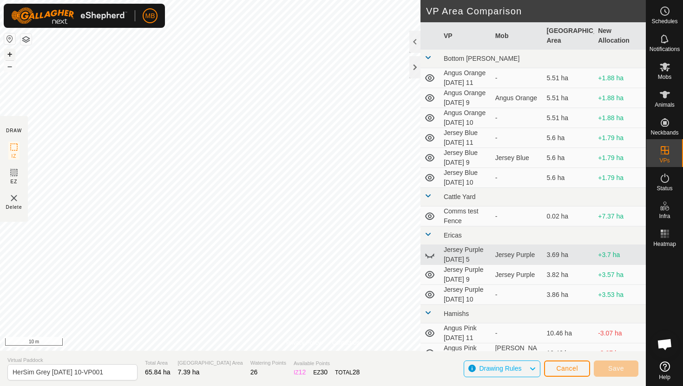
click at [8, 52] on button "+" at bounding box center [9, 54] width 11 height 11
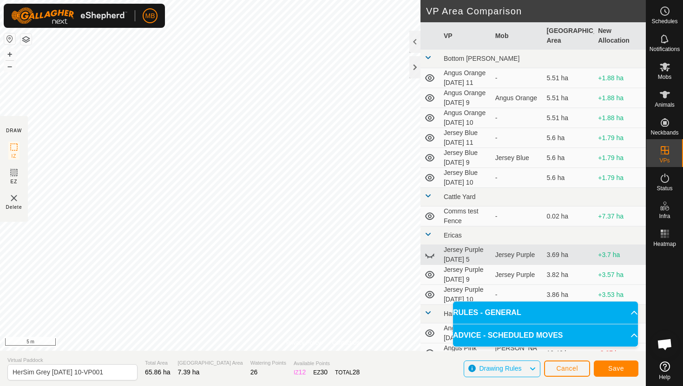
click at [239, 375] on div "Privacy Policy Contact Us Status: OFF Type: Inclusion Zone + – ⇧ i 5 m DRAW IZ …" at bounding box center [323, 193] width 646 height 386
click at [223, 386] on div "Privacy Policy Contact Us Status: OFF Type: Inclusion Zone + – ⇧ i 5 m DRAW IZ …" at bounding box center [323, 193] width 646 height 386
click at [117, 372] on input "HerSim Grey Wednesday 10-VP001" at bounding box center [72, 373] width 130 height 16
type input "HerSim Grey [DATE] 11"
click at [620, 369] on span "Save" at bounding box center [616, 368] width 16 height 7
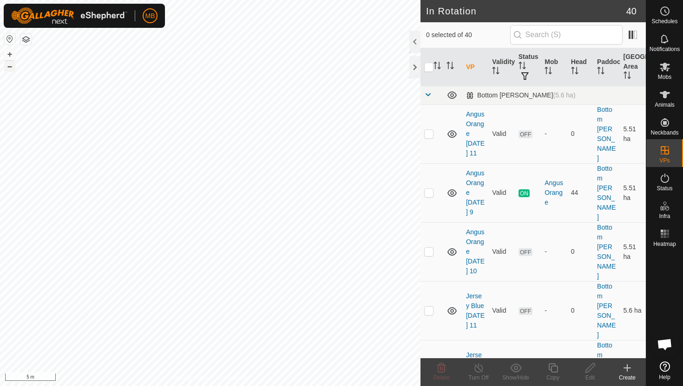
click at [10, 66] on button "–" at bounding box center [9, 66] width 11 height 11
click at [10, 52] on button "+" at bounding box center [9, 54] width 11 height 11
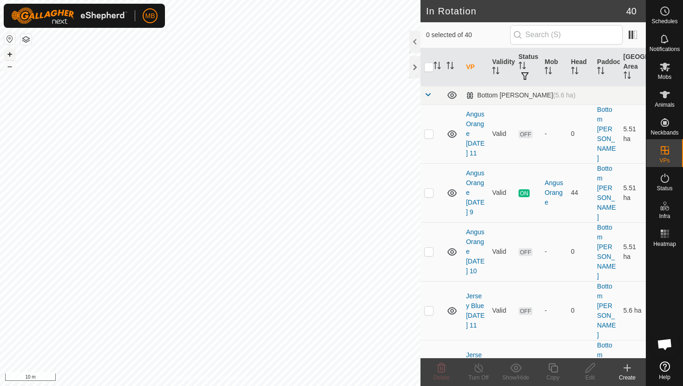
click at [10, 52] on button "+" at bounding box center [9, 54] width 11 height 11
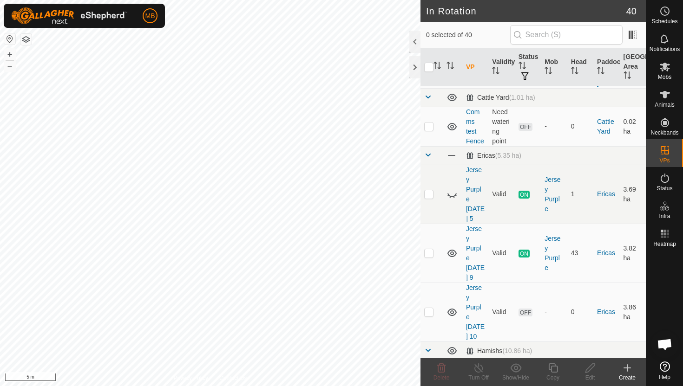
scroll to position [372, 0]
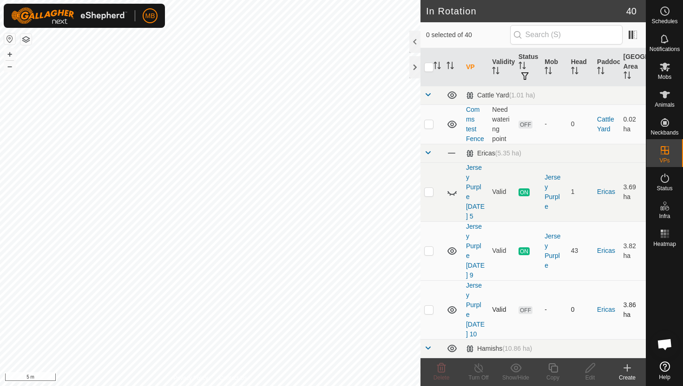
click at [428, 306] on p-checkbox at bounding box center [428, 309] width 9 height 7
checkbox input "true"
click at [552, 369] on icon at bounding box center [553, 368] width 12 height 11
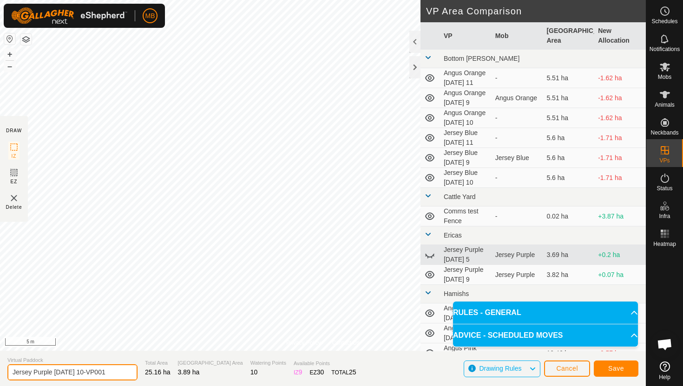
click at [116, 372] on input "Jersey Purple Wednesday 10-VP001" at bounding box center [72, 373] width 130 height 16
type input "Jersey Purple [DATE] 11"
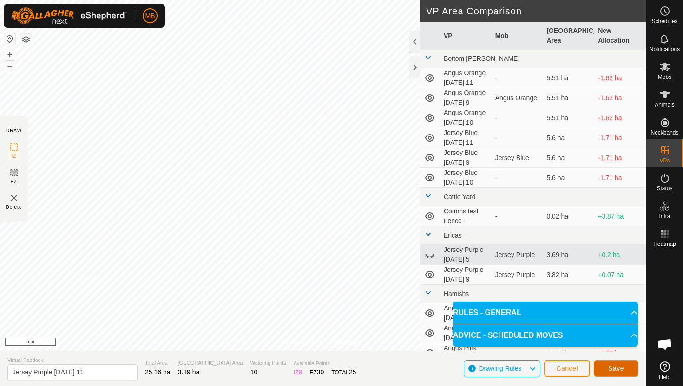
click at [613, 369] on span "Save" at bounding box center [616, 368] width 16 height 7
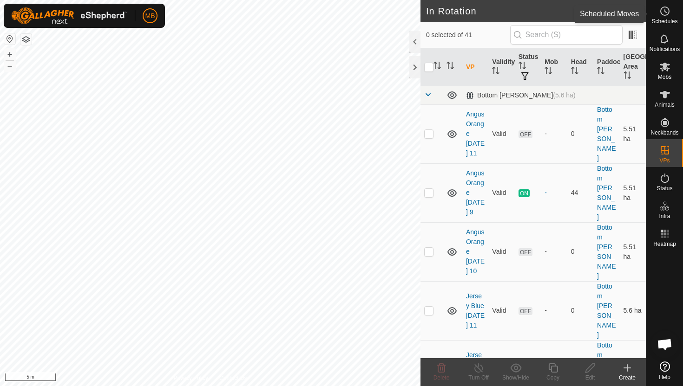
click at [661, 21] on span "Schedules" at bounding box center [664, 22] width 26 height 6
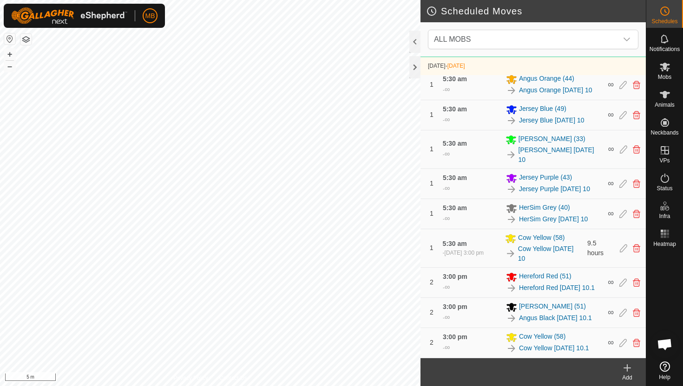
scroll to position [625, 0]
